Goal: Task Accomplishment & Management: Manage account settings

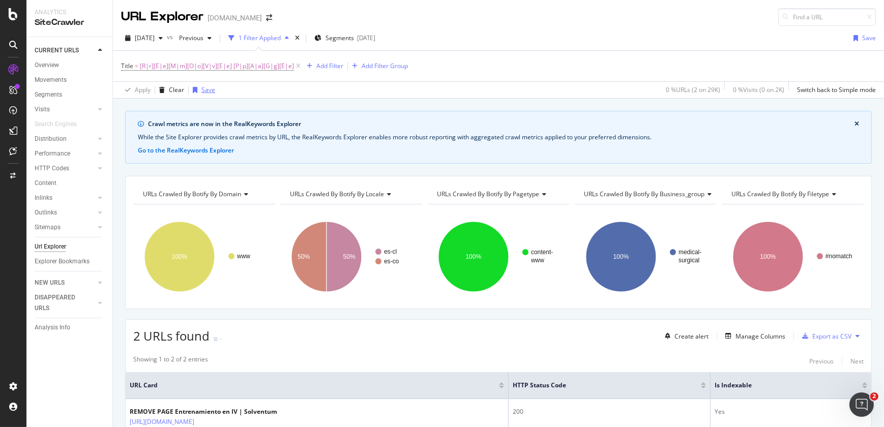
click at [203, 97] on div "Save" at bounding box center [202, 89] width 26 height 15
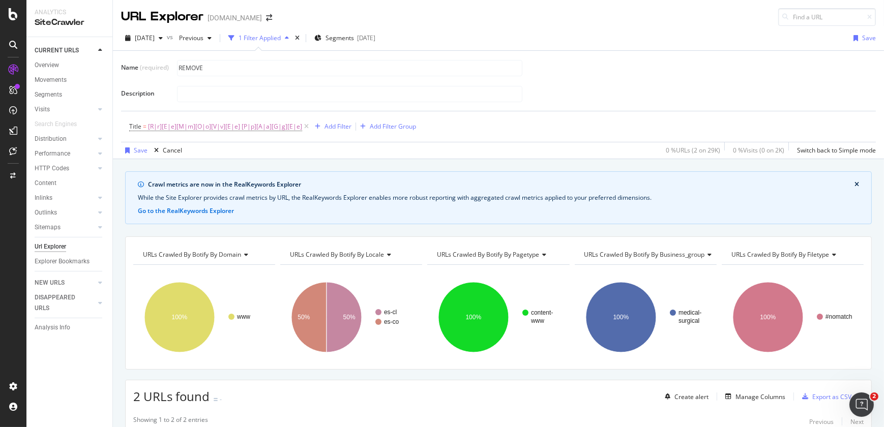
type input "REMOVE"
click at [7, 5] on div at bounding box center [13, 213] width 26 height 427
click at [10, 18] on icon at bounding box center [13, 14] width 9 height 12
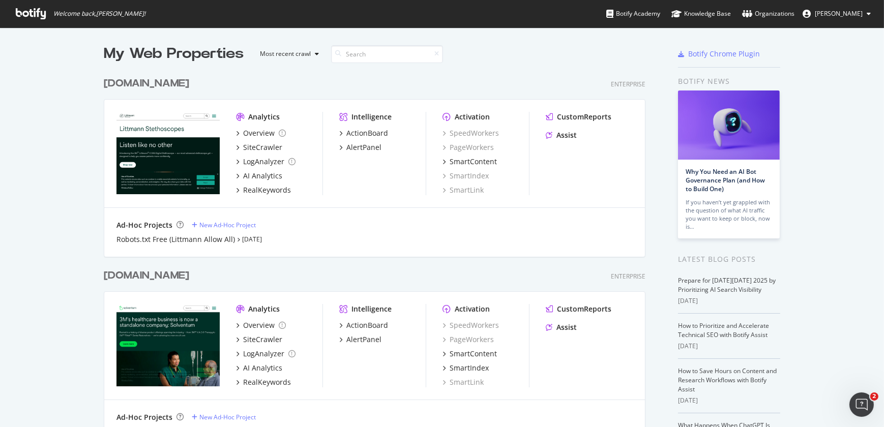
scroll to position [373, 0]
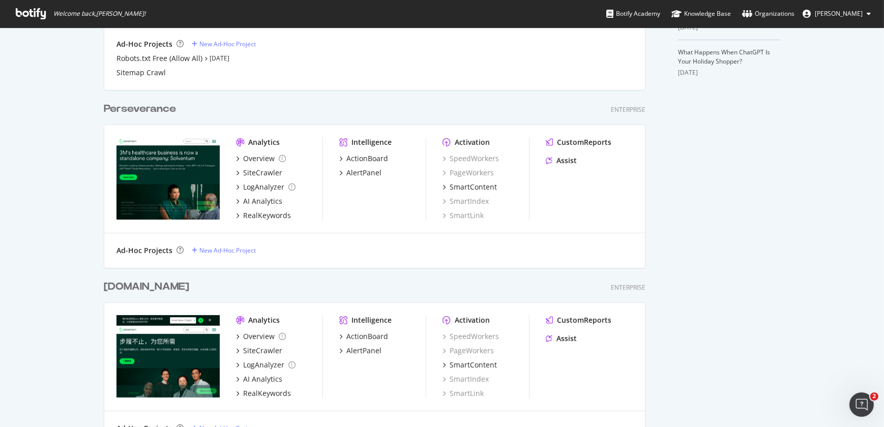
click at [125, 291] on div "[DOMAIN_NAME]" at bounding box center [146, 287] width 85 height 15
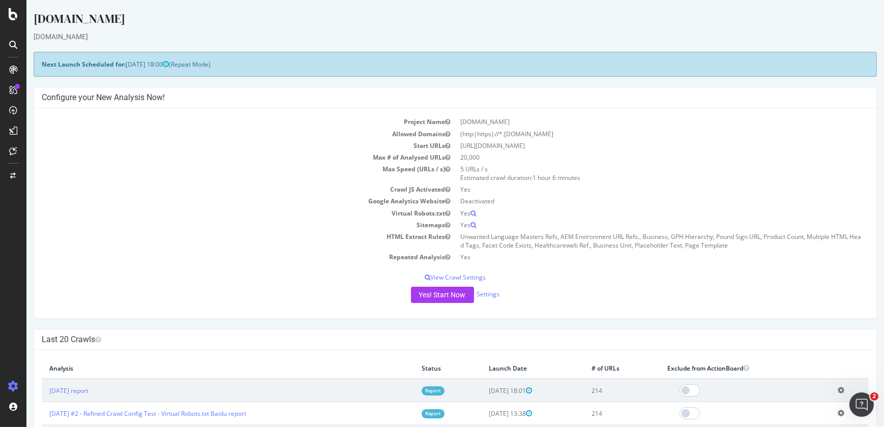
click at [838, 388] on icon at bounding box center [841, 391] width 7 height 8
click at [802, 408] on link "Add name" at bounding box center [803, 406] width 81 height 14
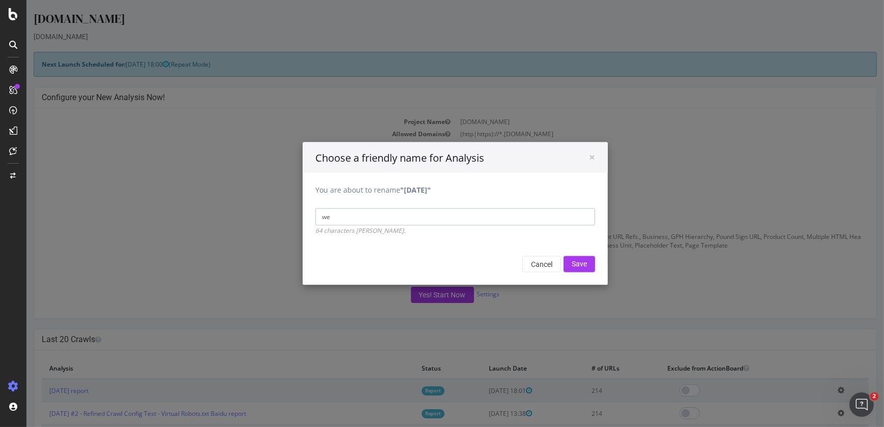
type input "Weekly Scheduled Crawl"
click at [577, 267] on input "Save" at bounding box center [580, 264] width 32 height 16
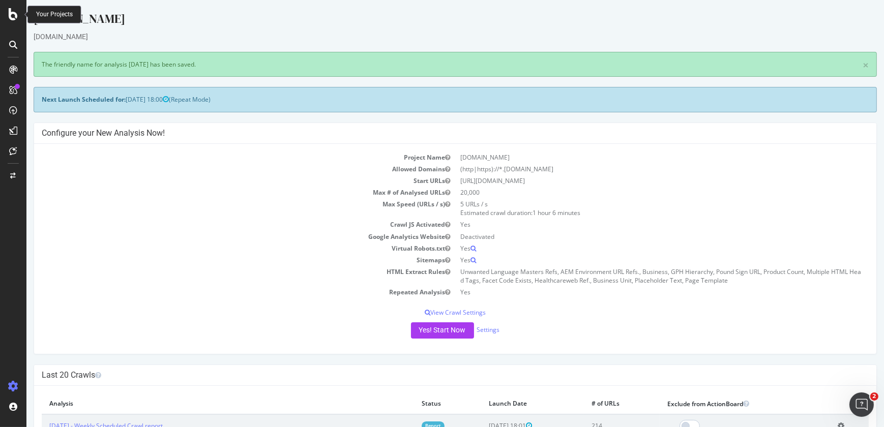
click at [10, 14] on icon at bounding box center [13, 14] width 9 height 12
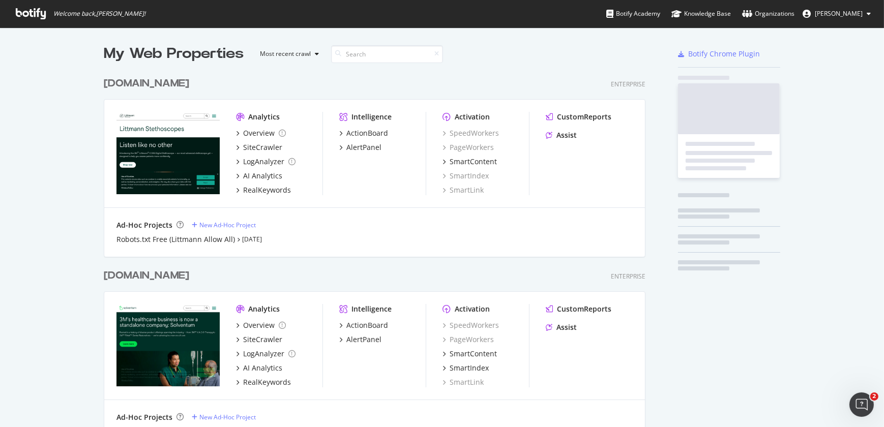
scroll to position [420, 870]
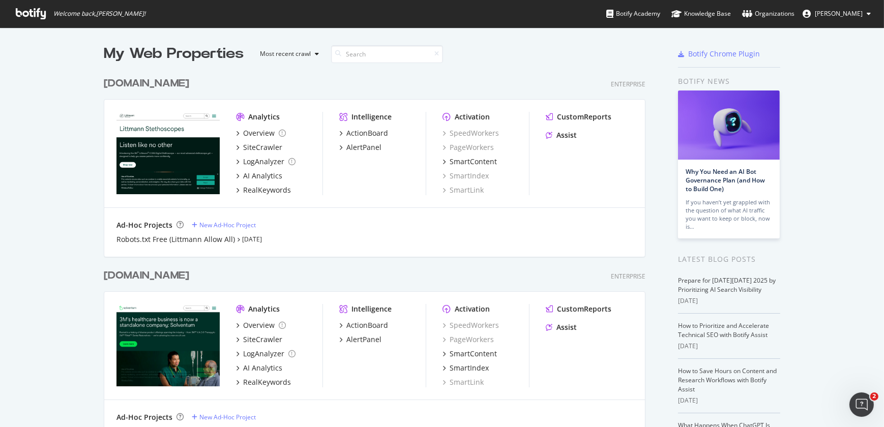
click at [142, 85] on div "[DOMAIN_NAME]" at bounding box center [146, 83] width 85 height 15
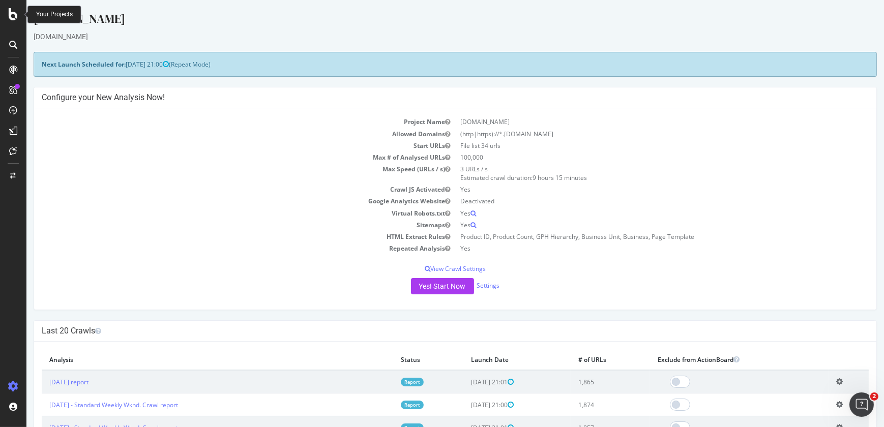
click at [14, 9] on icon at bounding box center [13, 14] width 9 height 12
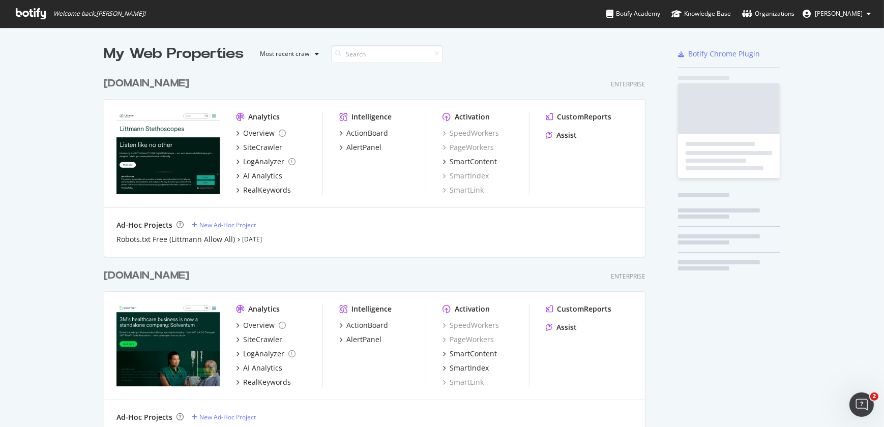
scroll to position [420, 870]
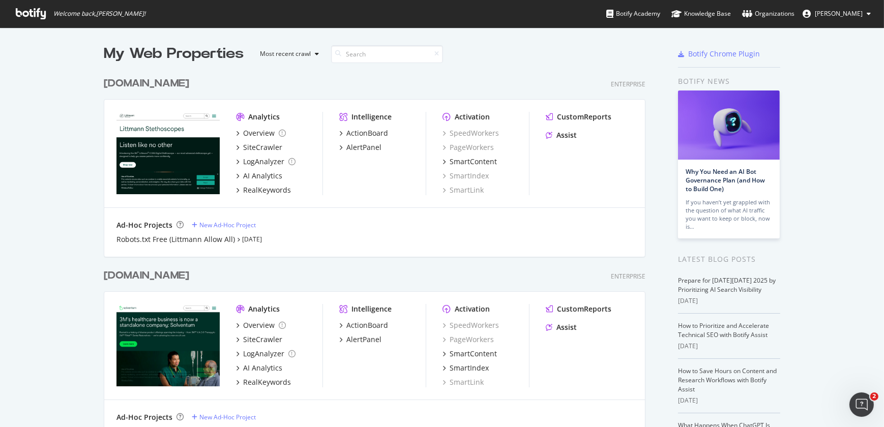
click at [167, 269] on div "[DOMAIN_NAME]" at bounding box center [146, 276] width 85 height 15
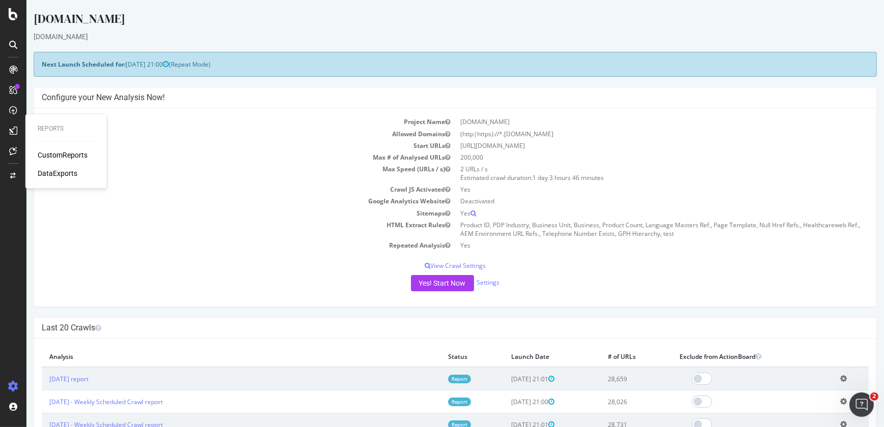
click at [840, 376] on icon at bounding box center [843, 379] width 7 height 8
click at [784, 400] on link "Add name" at bounding box center [806, 394] width 81 height 14
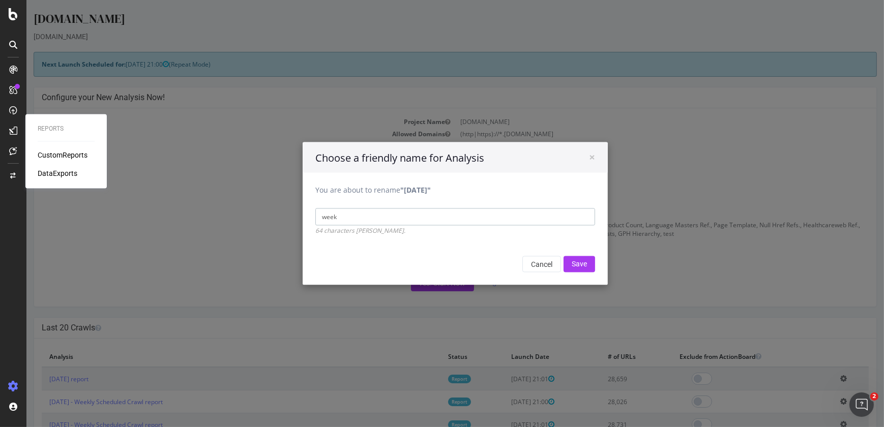
type input "Weekly Scheduled Crawl"
click at [577, 259] on input "Save" at bounding box center [580, 264] width 32 height 16
